Goal: Information Seeking & Learning: Learn about a topic

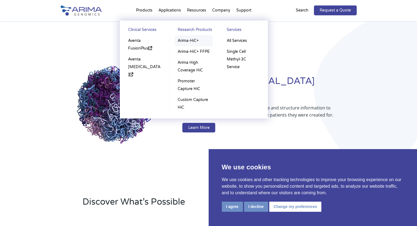
click at [187, 42] on link "Arima-HiC+" at bounding box center [193, 40] width 38 height 11
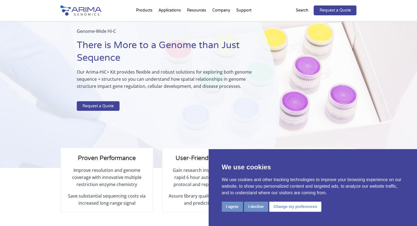
scroll to position [38, 0]
click at [232, 205] on button "I agree" at bounding box center [232, 207] width 21 height 10
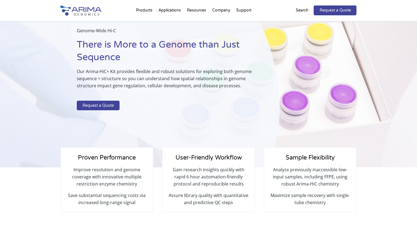
scroll to position [24, 0]
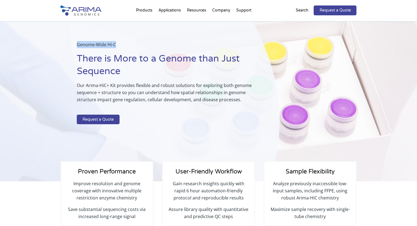
drag, startPoint x: 77, startPoint y: 43, endPoint x: 122, endPoint y: 44, distance: 44.4
click at [122, 44] on p "Genome-Wide Hi-C" at bounding box center [164, 47] width 175 height 12
copy p "Genome-Wide Hi-C"
